Goal: Check status: Check status

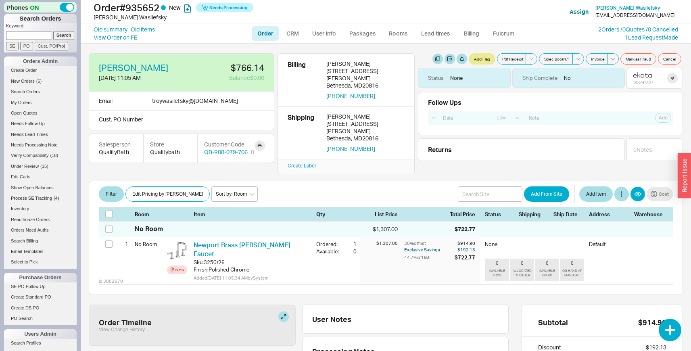
select select "LOW"
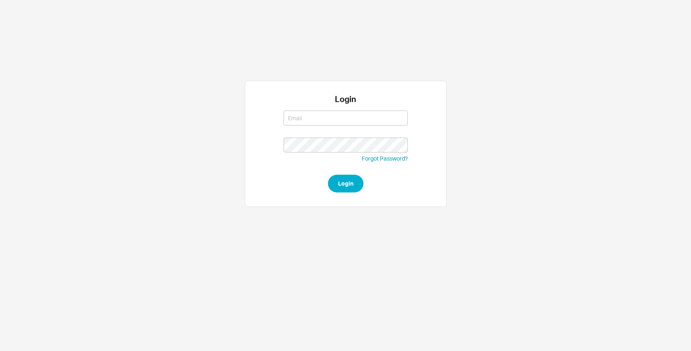
type input "[EMAIL_ADDRESS][DOMAIN_NAME]"
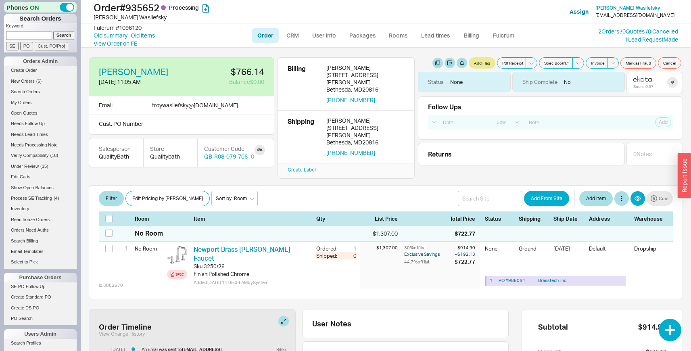
select select "LOW"
click at [35, 81] on link "New Orders ( 6 )" at bounding box center [40, 81] width 73 height 8
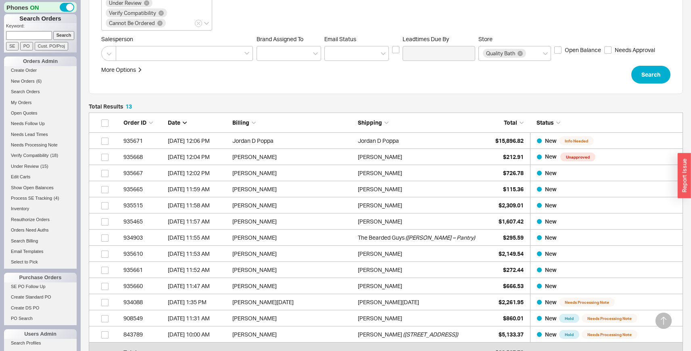
scroll to position [140, 0]
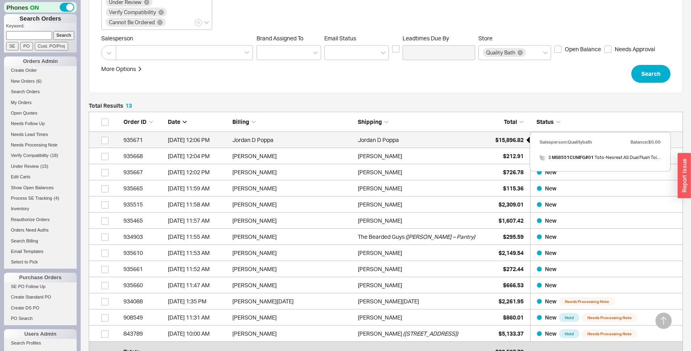
click at [504, 137] on span "$15,896.82" at bounding box center [510, 139] width 28 height 7
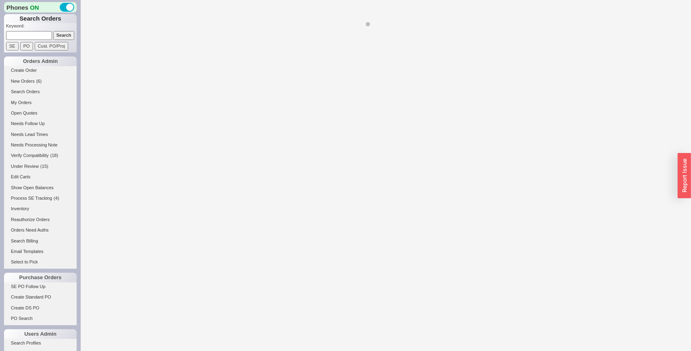
select select "LOW"
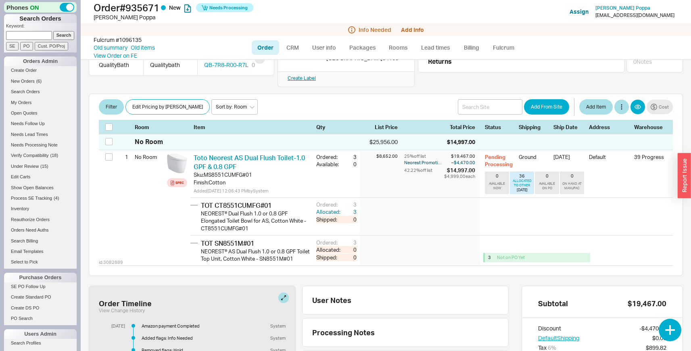
scroll to position [231, 0]
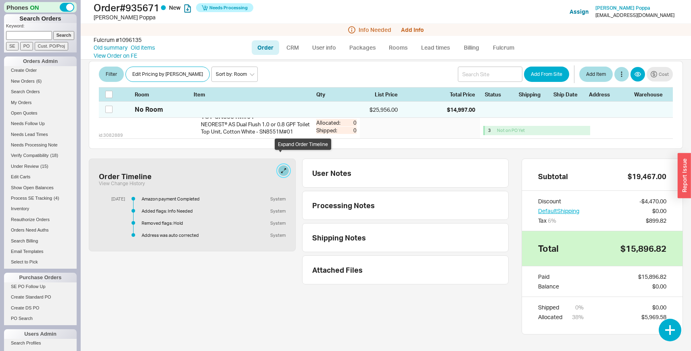
click at [281, 165] on button at bounding box center [284, 170] width 10 height 10
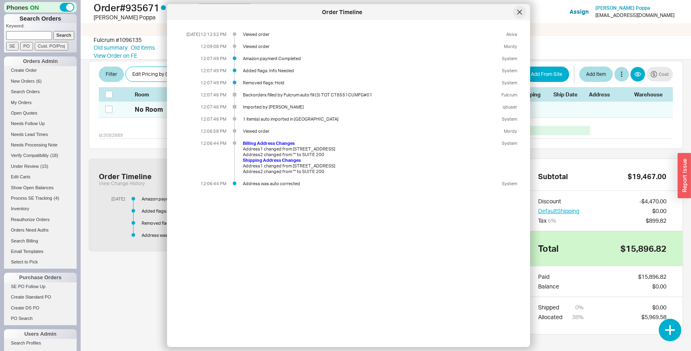
click at [521, 15] on div at bounding box center [519, 12] width 13 height 13
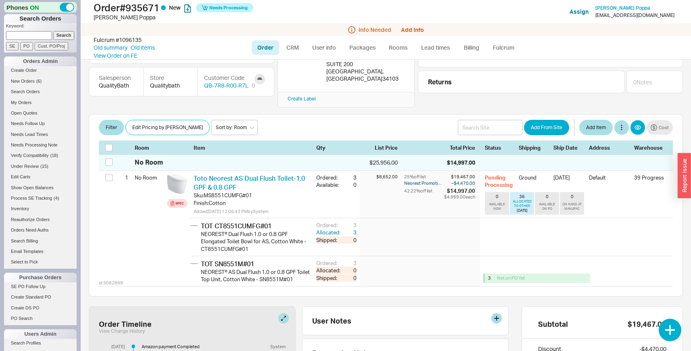
scroll to position [0, 0]
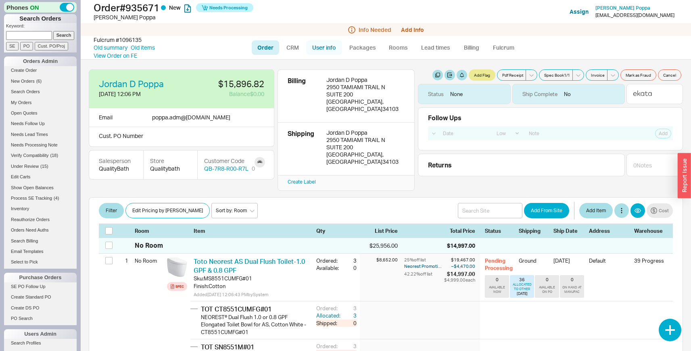
click at [328, 47] on link "User info" at bounding box center [324, 47] width 36 height 15
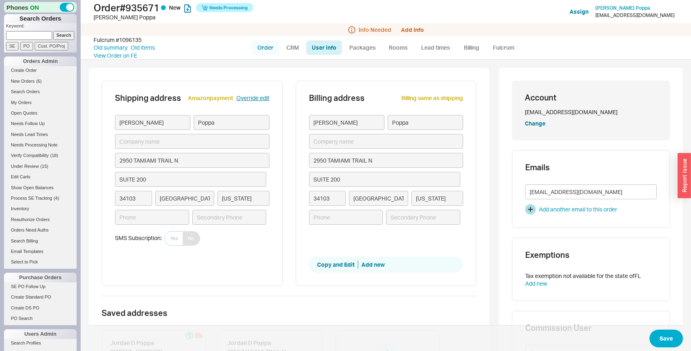
click at [265, 50] on link "Order" at bounding box center [265, 47] width 27 height 15
select select "LOW"
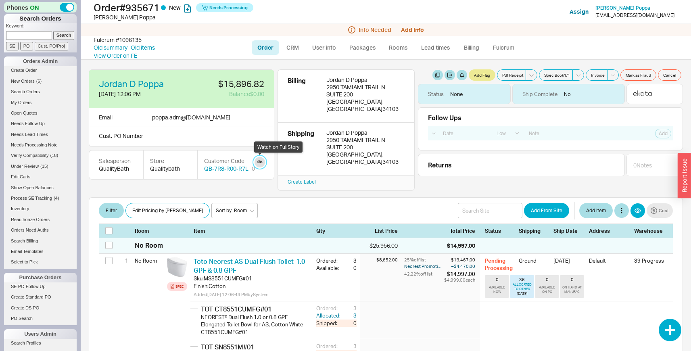
click at [260, 163] on link at bounding box center [260, 162] width 10 height 10
click at [403, 46] on link "Rooms" at bounding box center [398, 47] width 30 height 15
